Goal: Information Seeking & Learning: Check status

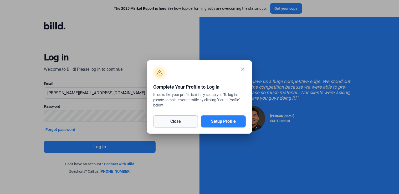
click at [186, 123] on button "Close" at bounding box center [175, 122] width 45 height 12
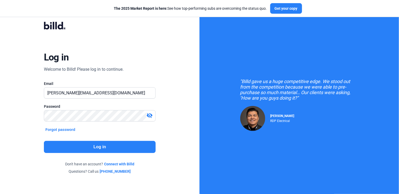
click at [147, 148] on button "Log in" at bounding box center [100, 147] width 112 height 12
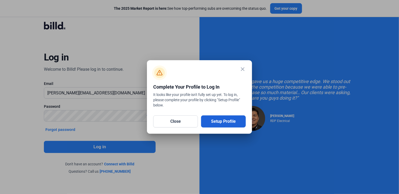
click at [216, 123] on button "Setup Profile" at bounding box center [223, 122] width 45 height 12
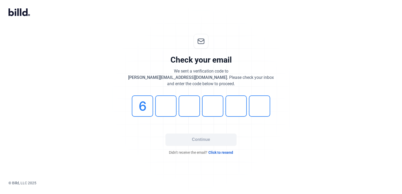
type input "6"
type input "5"
type input "9"
type input "5"
type input "3"
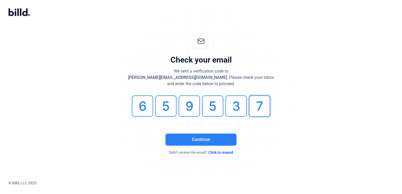
type input "7"
click at [206, 141] on button "Continue" at bounding box center [201, 140] width 71 height 12
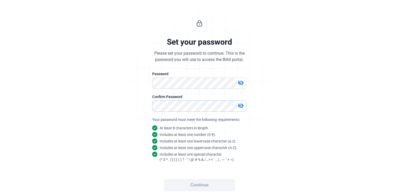
scroll to position [19, 0]
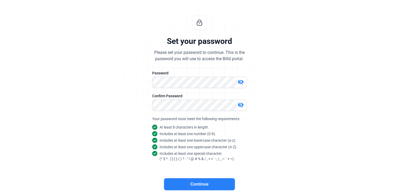
click at [199, 181] on button "Continue" at bounding box center [199, 184] width 71 height 12
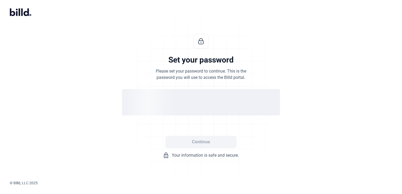
scroll to position [0, 0]
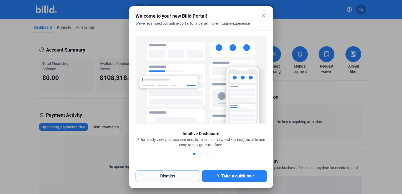
click at [169, 178] on button "Dismiss" at bounding box center [168, 177] width 65 height 12
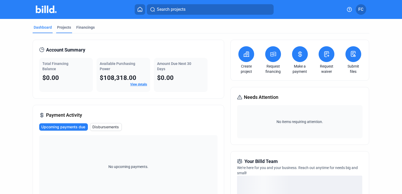
click at [64, 28] on div "Projects" at bounding box center [64, 27] width 14 height 5
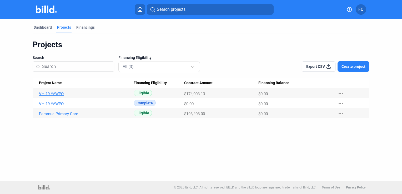
click at [60, 93] on link "VH-19 YAWPO" at bounding box center [84, 94] width 91 height 5
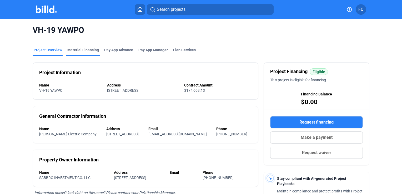
click at [84, 50] on div "Material Financing" at bounding box center [83, 49] width 32 height 5
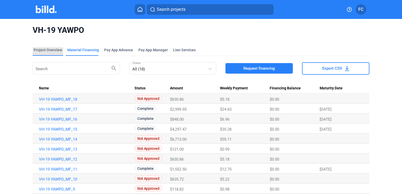
click at [54, 50] on div "Project Overview" at bounding box center [48, 49] width 28 height 5
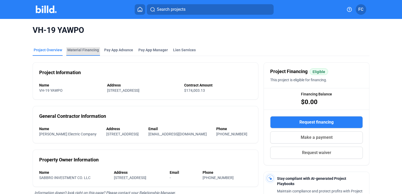
click at [87, 51] on div "Material Financing" at bounding box center [83, 49] width 32 height 5
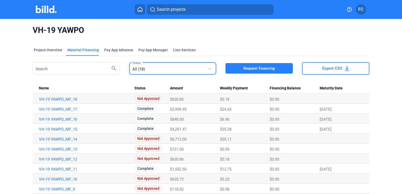
click at [209, 71] on div at bounding box center [211, 65] width 6 height 11
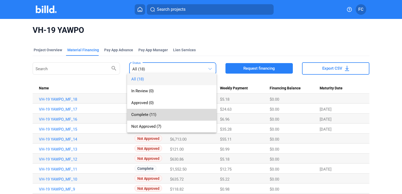
click at [150, 114] on span "Complete (11)" at bounding box center [143, 114] width 25 height 5
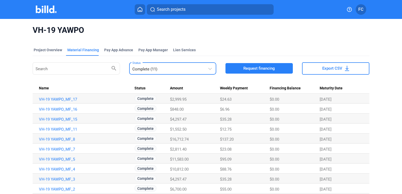
click at [337, 69] on span "Export CSV" at bounding box center [332, 68] width 20 height 5
click at [112, 52] on div "Pay App Advance" at bounding box center [118, 49] width 29 height 5
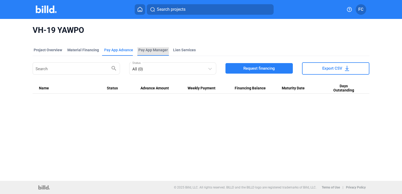
click at [144, 49] on span "Pay App Manager" at bounding box center [152, 49] width 29 height 5
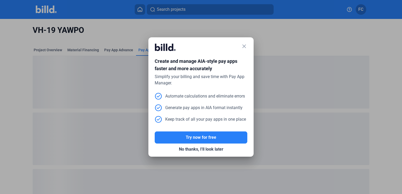
click at [248, 48] on mat-dialog-container "close Create and manage AIA-style pay apps faster and more accurately Simplify …" at bounding box center [200, 96] width 105 height 119
click at [242, 46] on mat-icon "close" at bounding box center [244, 46] width 6 height 6
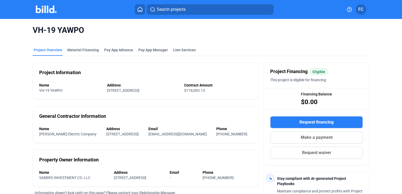
click at [141, 11] on icon at bounding box center [140, 9] width 4 height 4
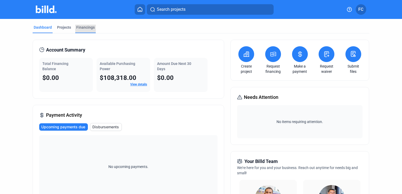
click at [78, 27] on div "Financings" at bounding box center [85, 27] width 18 height 5
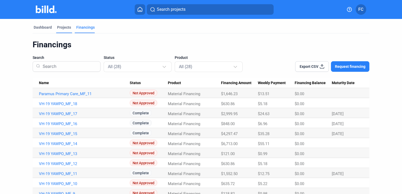
click at [62, 29] on div "Projects" at bounding box center [64, 27] width 14 height 5
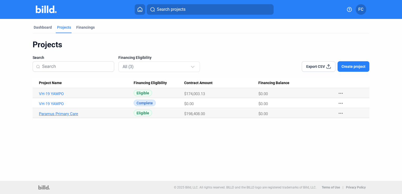
click at [68, 113] on link "Paramus Primary Care" at bounding box center [84, 114] width 91 height 5
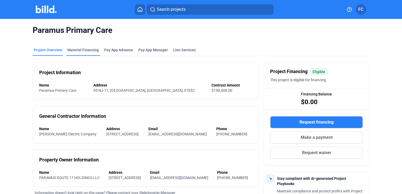
click at [91, 53] on div "Material Financing" at bounding box center [83, 51] width 34 height 8
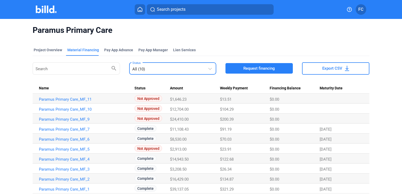
click at [202, 68] on div "All (10)" at bounding box center [170, 67] width 76 height 7
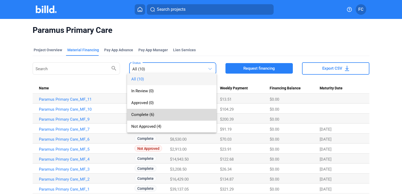
click at [139, 111] on span "Complete (6)" at bounding box center [171, 115] width 81 height 12
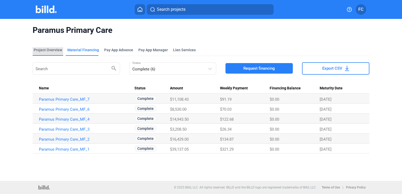
click at [53, 50] on div "Project Overview" at bounding box center [48, 49] width 28 height 5
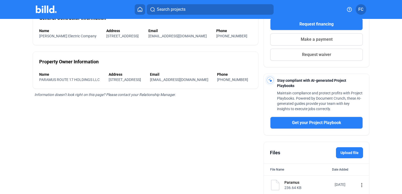
scroll to position [155, 0]
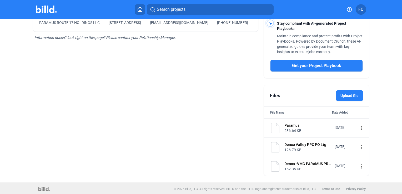
drag, startPoint x: 398, startPoint y: 122, endPoint x: 396, endPoint y: 114, distance: 7.8
click at [396, 114] on div "Paramus Primary Care Project Overview Material Financing Pay App Advance Pay Ap…" at bounding box center [201, 23] width 402 height 319
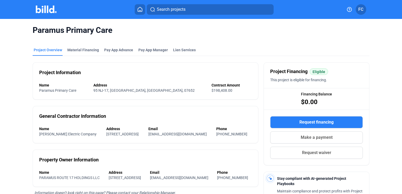
click at [141, 9] on icon at bounding box center [139, 9] width 5 height 5
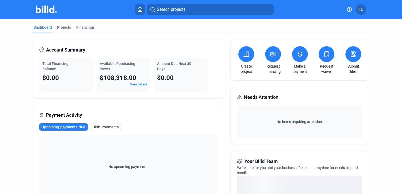
click at [135, 84] on link "View details" at bounding box center [138, 85] width 17 height 4
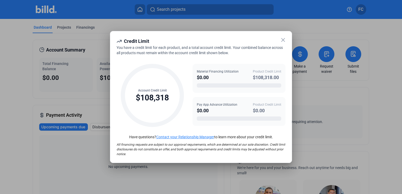
click at [283, 40] on icon at bounding box center [283, 39] width 3 height 3
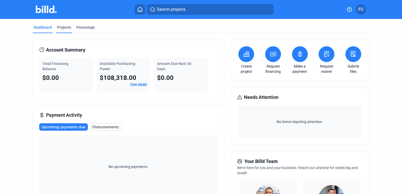
click at [62, 29] on div "Projects" at bounding box center [64, 27] width 14 height 5
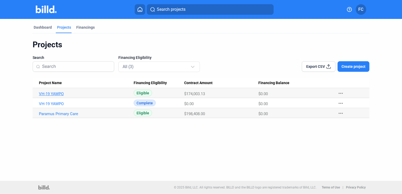
click at [60, 94] on link "VH-19 YAWPO" at bounding box center [84, 94] width 91 height 5
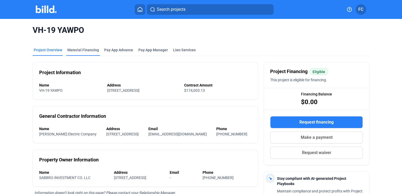
click at [79, 51] on div "Material Financing" at bounding box center [83, 49] width 32 height 5
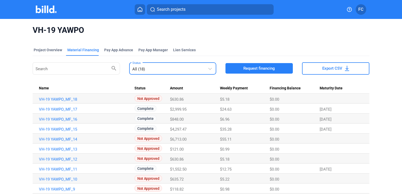
click at [203, 68] on div "All (18)" at bounding box center [170, 67] width 76 height 7
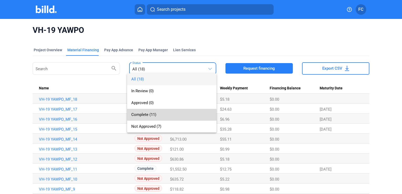
click at [152, 116] on span "Complete (11)" at bounding box center [143, 114] width 25 height 5
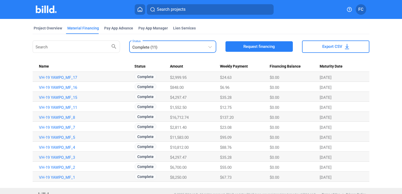
scroll to position [24, 0]
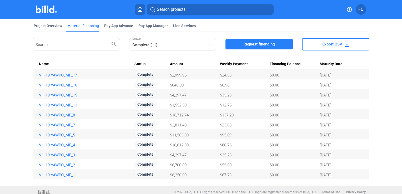
click at [141, 9] on icon at bounding box center [139, 9] width 5 height 5
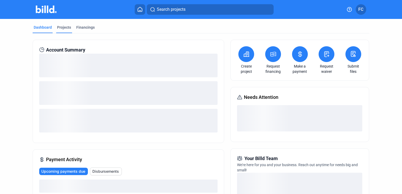
click at [62, 29] on div "Projects" at bounding box center [64, 27] width 14 height 5
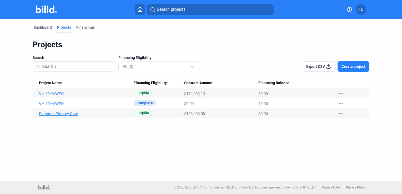
click at [66, 113] on link "Paramus Primary Care" at bounding box center [84, 114] width 91 height 5
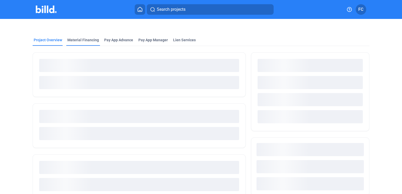
click at [83, 39] on div "Project Overview Material Financing Pay App Advance Pay App Manager Lien Servic…" at bounding box center [201, 112] width 338 height 187
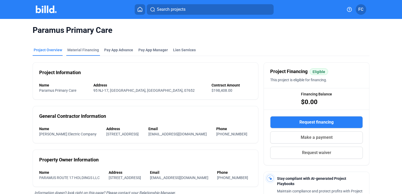
click at [91, 52] on div "Material Financing" at bounding box center [83, 49] width 32 height 5
